Goal: Check status: Check status

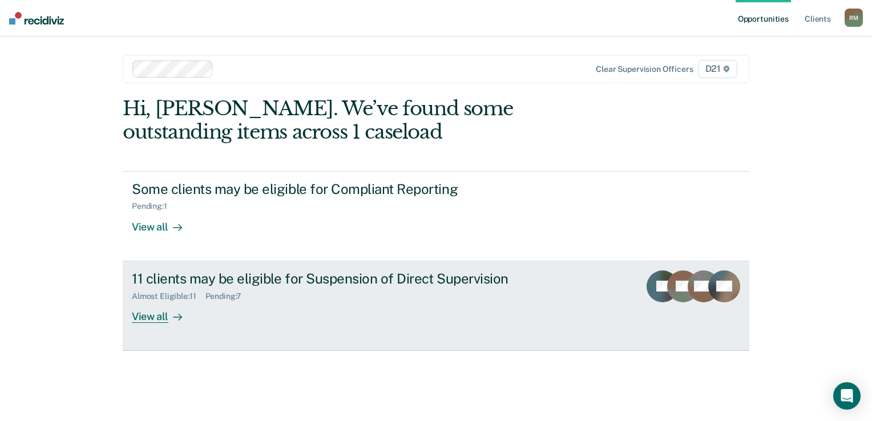
click at [320, 288] on div "Almost Eligible : 11 Pending : 7" at bounding box center [332, 294] width 401 height 14
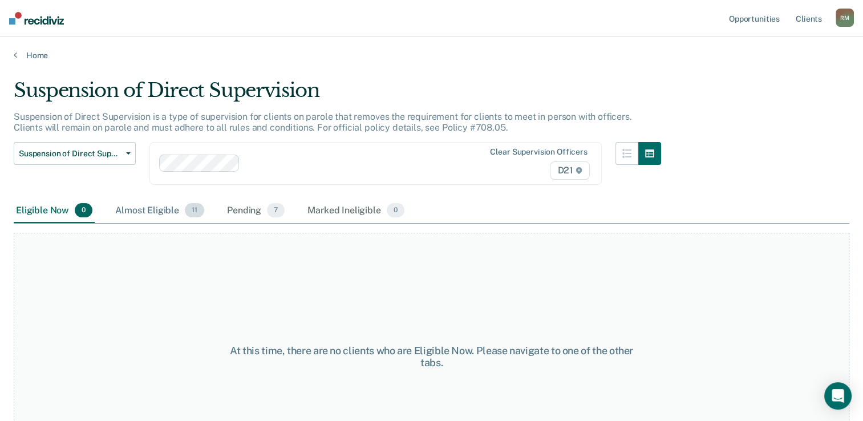
click at [171, 212] on div "Almost Eligible 11" at bounding box center [160, 211] width 94 height 25
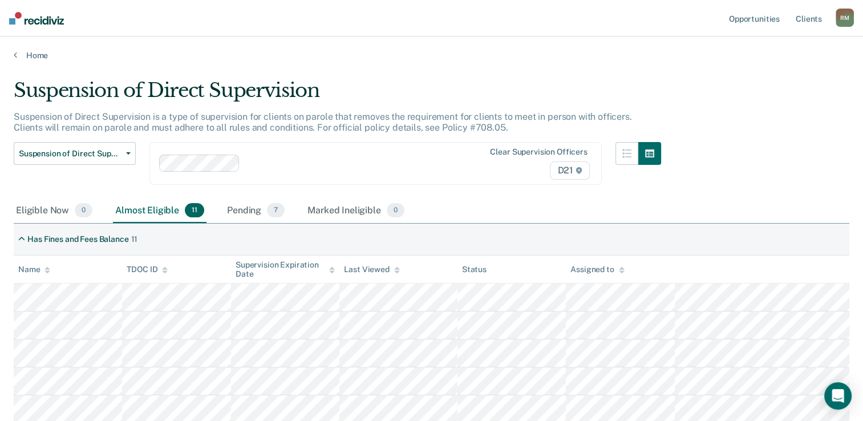
click at [251, 223] on div "Suspension of Direct Supervision Suspension of Direct Supervision is a type of …" at bounding box center [432, 333] width 836 height 509
click at [244, 215] on div "Pending 7" at bounding box center [256, 211] width 62 height 25
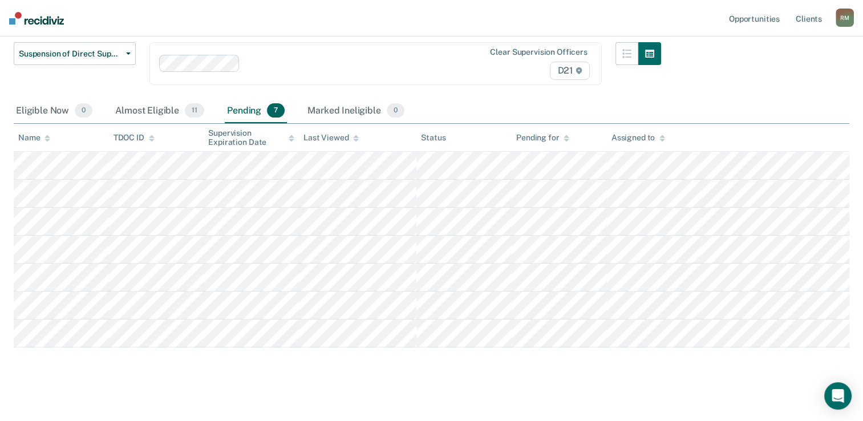
scroll to position [107, 0]
